Goal: Find contact information: Obtain details needed to contact an individual or organization

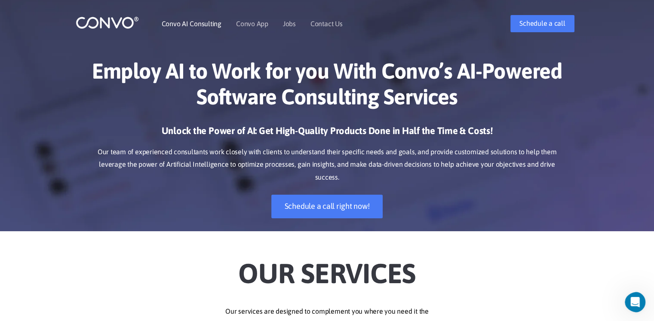
click at [201, 27] on link "Convo AI Consulting" at bounding box center [192, 23] width 60 height 7
click at [253, 26] on link "Convo App" at bounding box center [252, 23] width 32 height 7
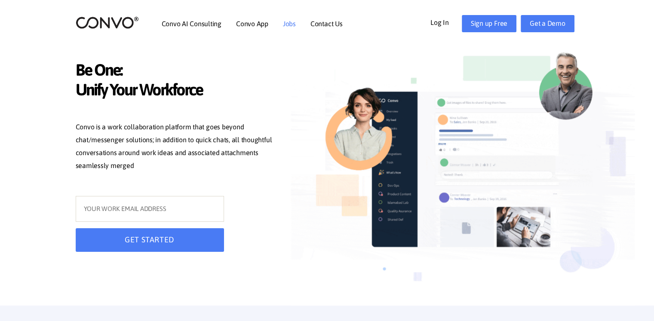
click at [294, 24] on link "Jobs" at bounding box center [289, 23] width 13 height 7
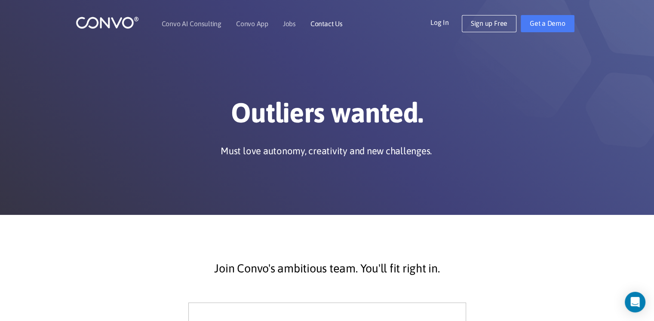
click at [335, 25] on link "Contact Us" at bounding box center [326, 23] width 32 height 7
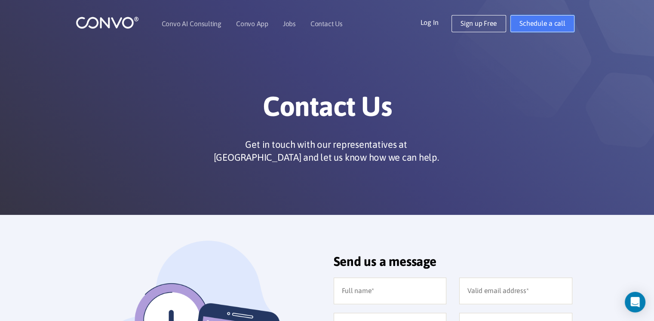
click at [551, 20] on link "Schedule a call" at bounding box center [542, 23] width 64 height 17
